Goal: Find contact information: Find contact information

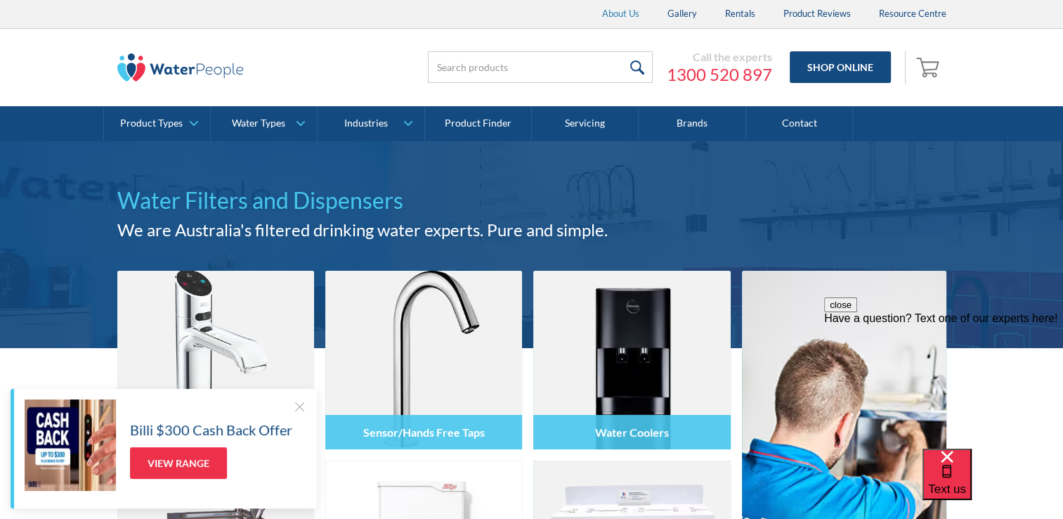
click at [632, 15] on link "About Us" at bounding box center [620, 14] width 65 height 28
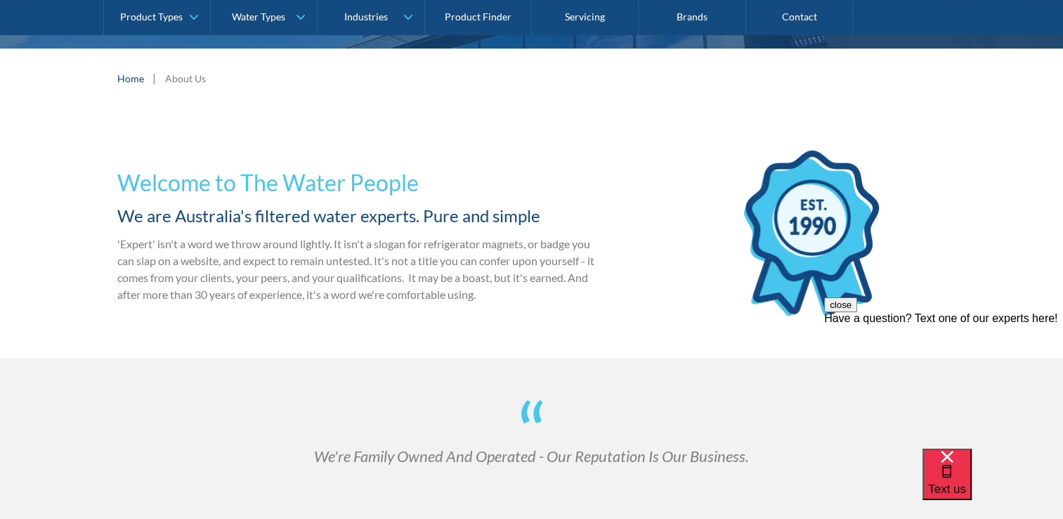
click at [179, 78] on div "About Us" at bounding box center [185, 78] width 41 height 15
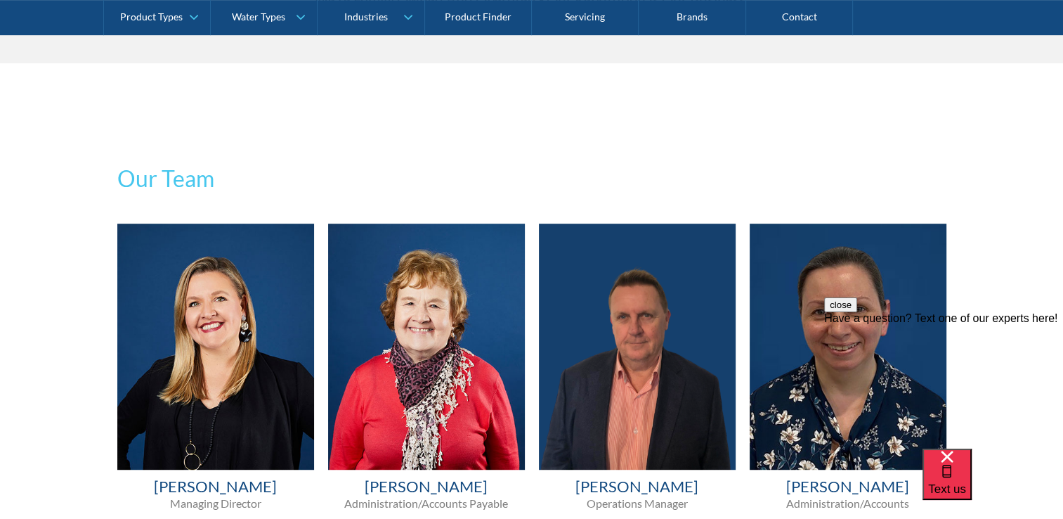
scroll to position [773, 0]
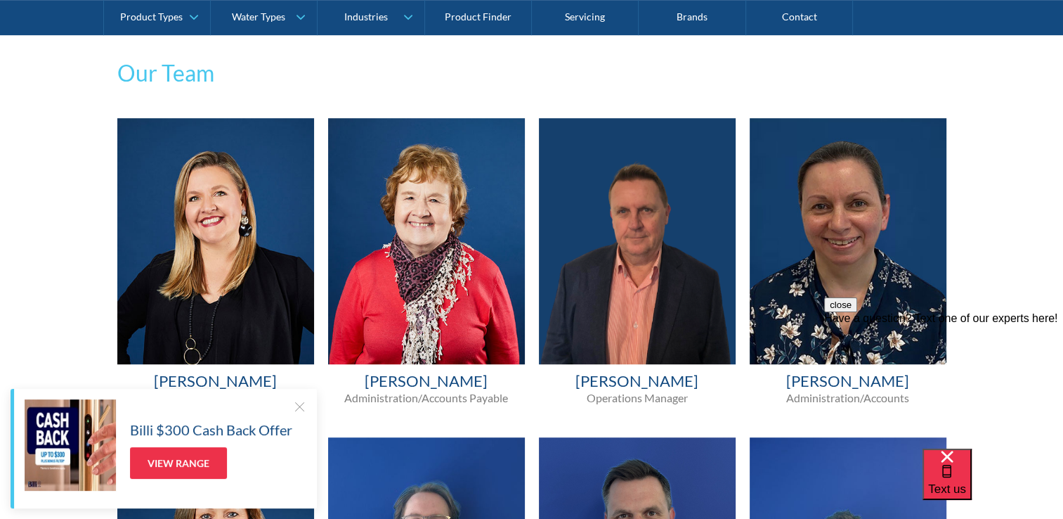
click at [299, 402] on div at bounding box center [299, 406] width 14 height 14
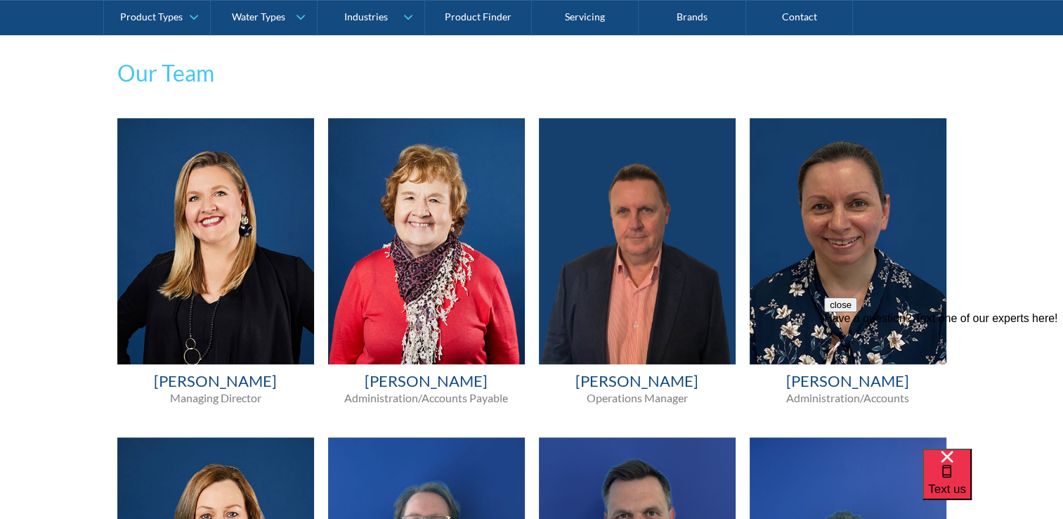
drag, startPoint x: 287, startPoint y: 379, endPoint x: 157, endPoint y: 380, distance: 130.0
click at [157, 380] on h4 "Melissa Croxford" at bounding box center [215, 381] width 197 height 20
copy h4 "Melissa Croxford"
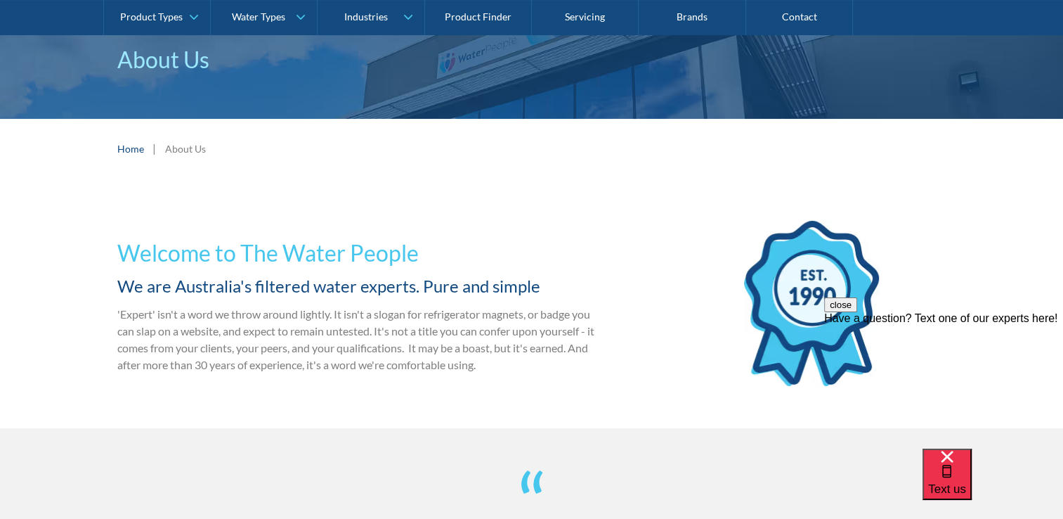
scroll to position [0, 0]
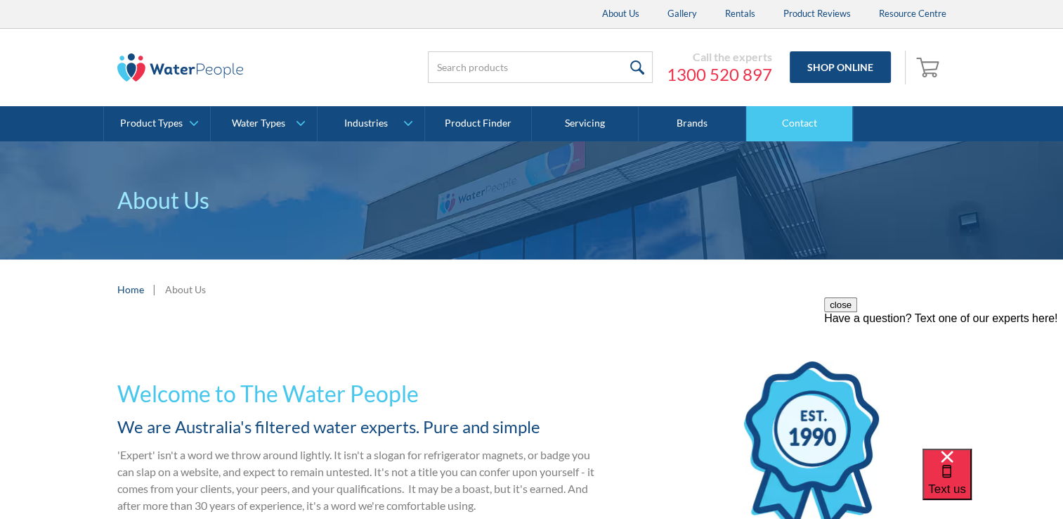
click at [806, 120] on link "Contact" at bounding box center [799, 123] width 107 height 35
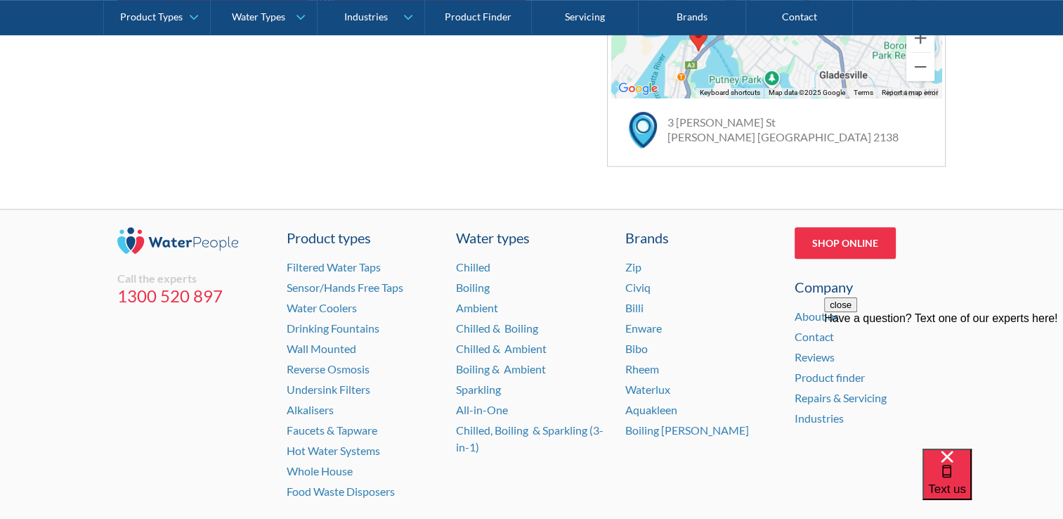
scroll to position [1059, 0]
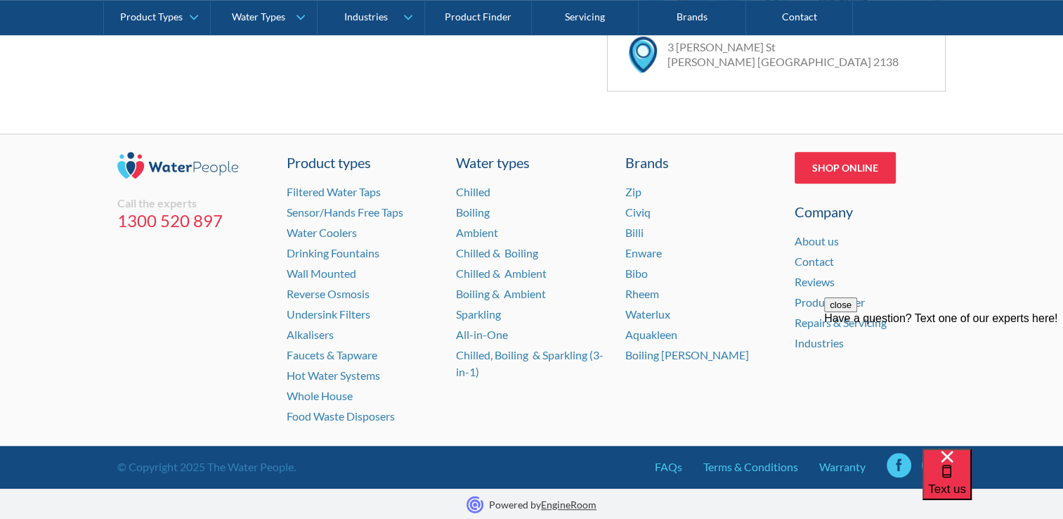
click at [987, 308] on div "close Have a question? Text one of our experts here!" at bounding box center [943, 381] width 239 height 169
click at [1024, 452] on div "Text us" at bounding box center [993, 483] width 141 height 70
click at [857, 312] on button "close" at bounding box center [840, 304] width 33 height 15
